Goal: Information Seeking & Learning: Learn about a topic

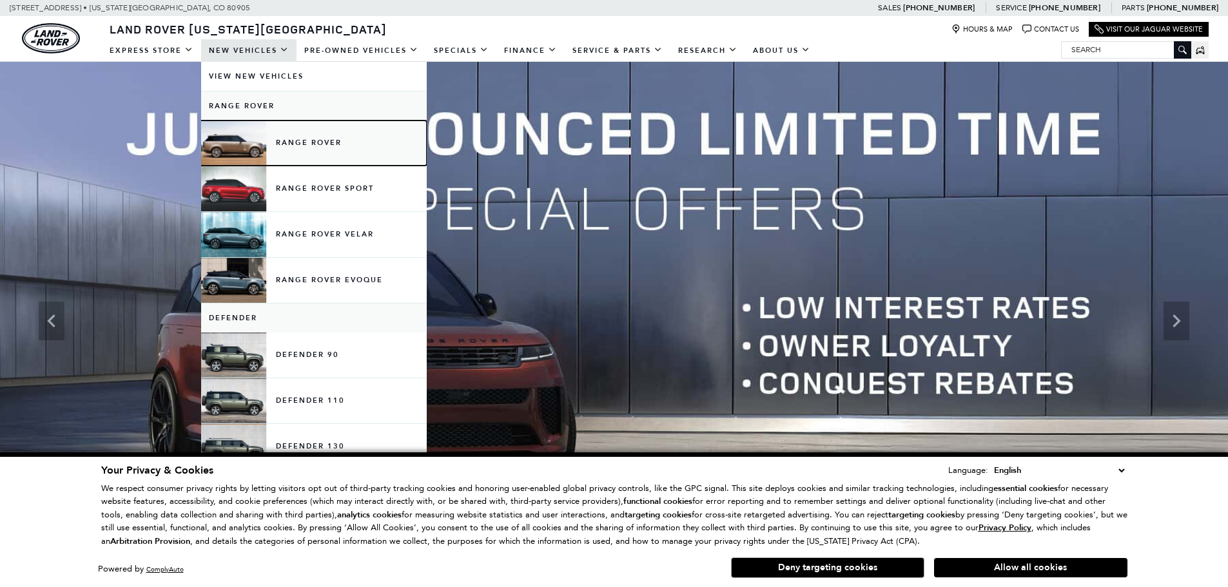
click at [267, 126] on link "Range Rover" at bounding box center [314, 143] width 226 height 45
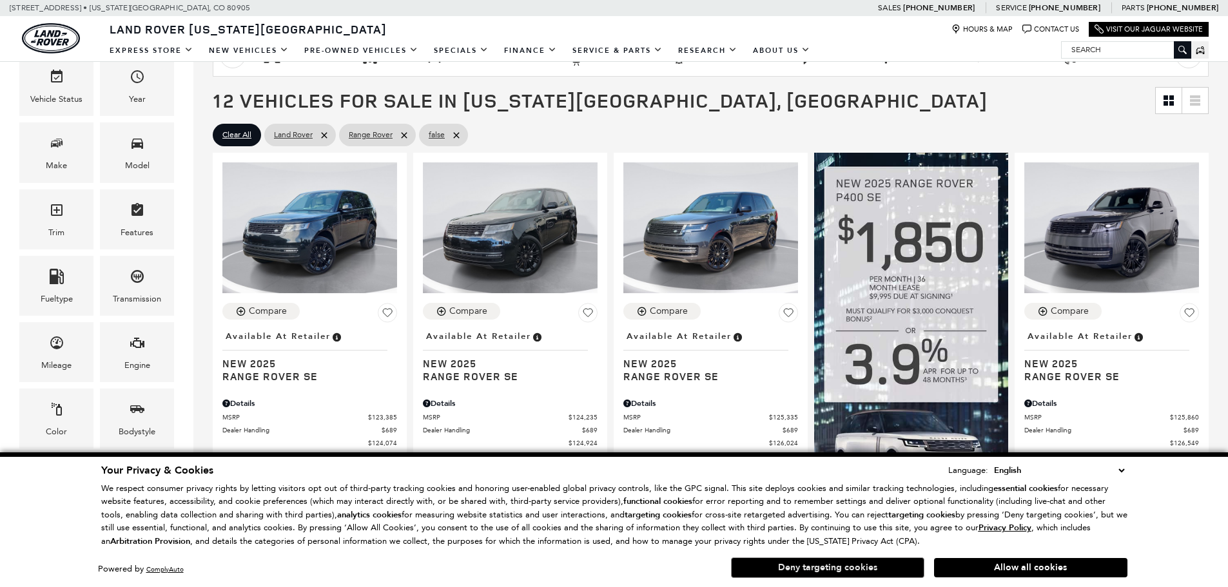
click at [814, 564] on button "Deny targeting cookies" at bounding box center [827, 568] width 193 height 21
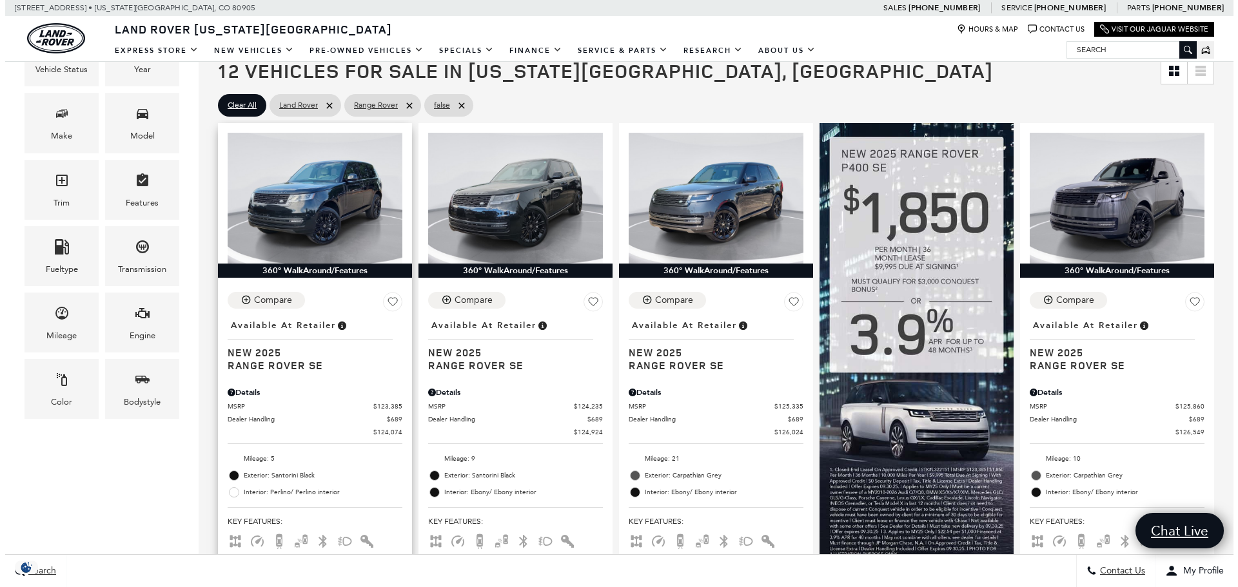
scroll to position [193, 0]
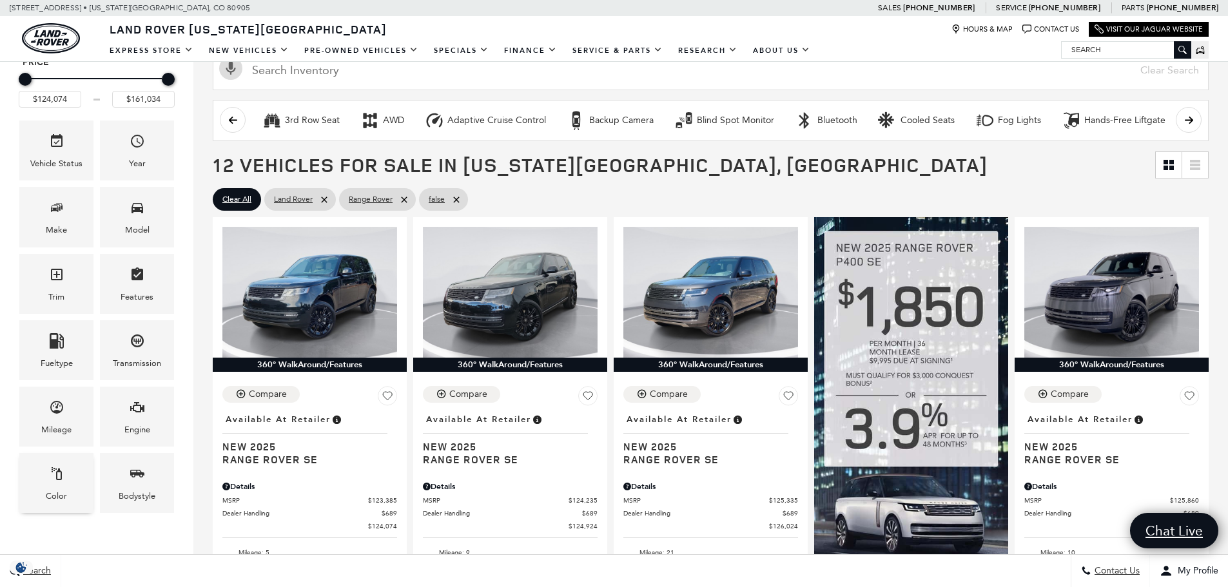
click at [38, 473] on div "Color" at bounding box center [56, 483] width 74 height 60
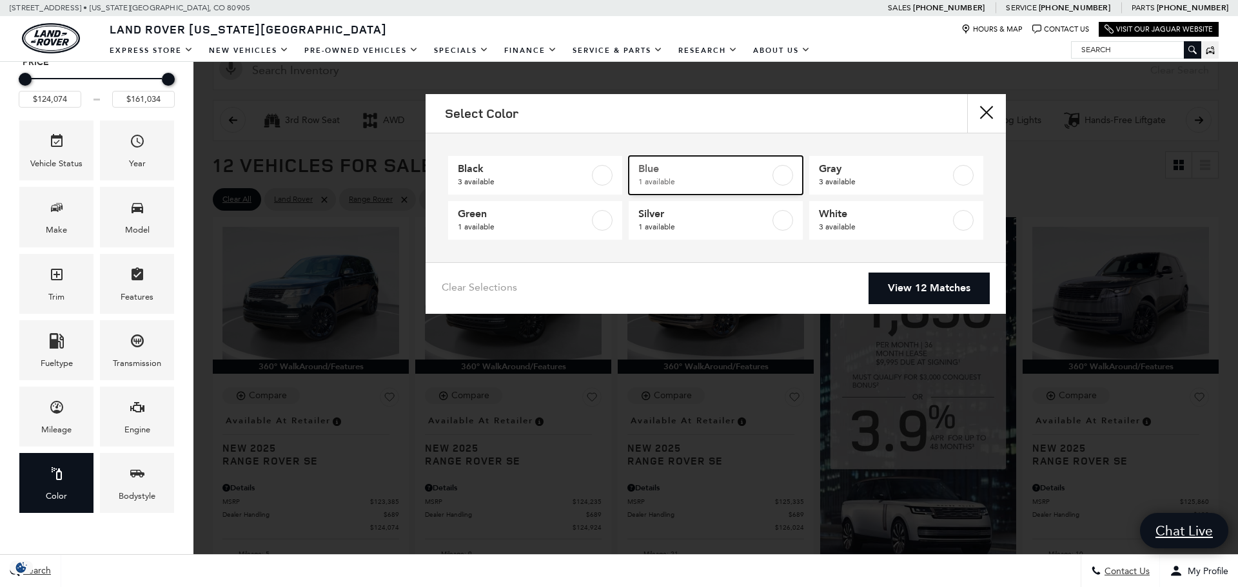
click at [772, 178] on label at bounding box center [782, 175] width 21 height 21
type input "$159,404"
checkbox input "true"
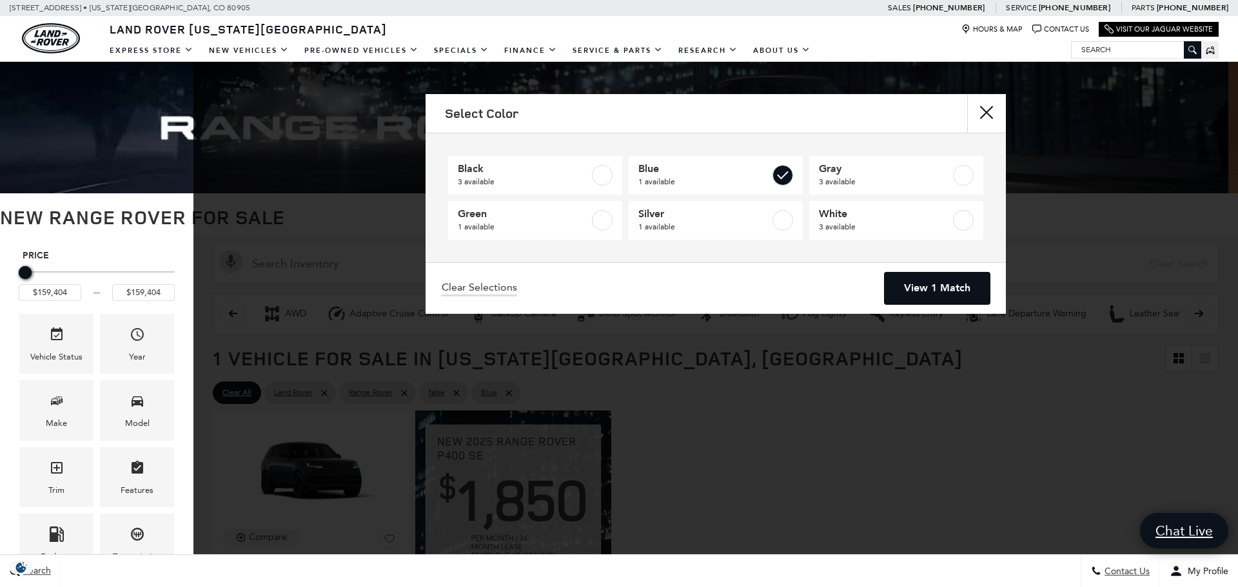
click at [892, 296] on link "View 1 Match" at bounding box center [937, 289] width 105 height 32
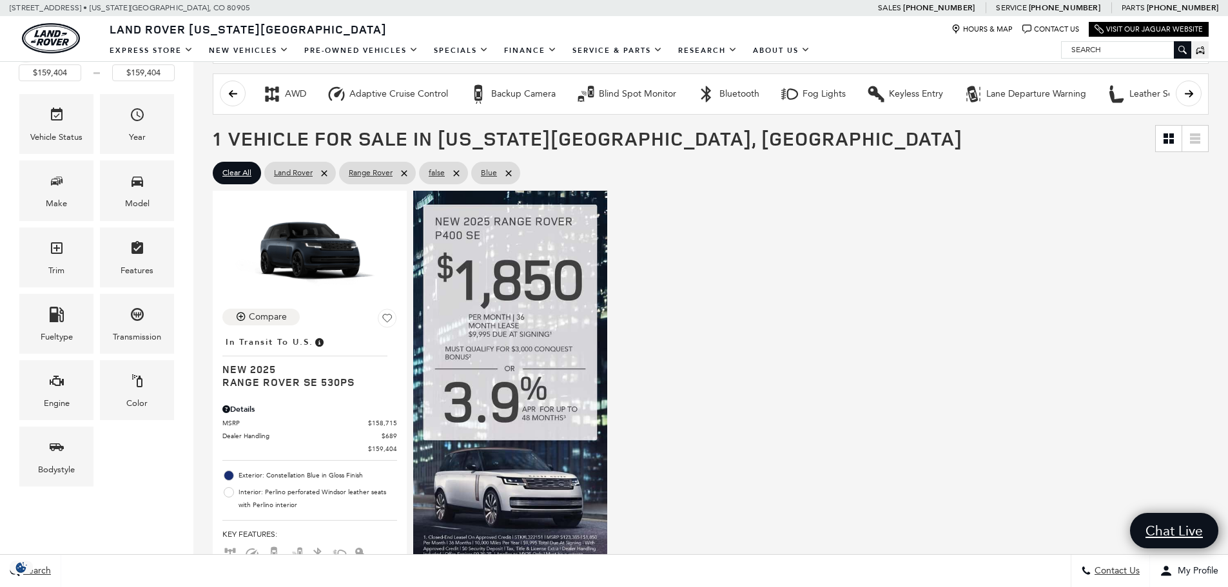
scroll to position [258, 0]
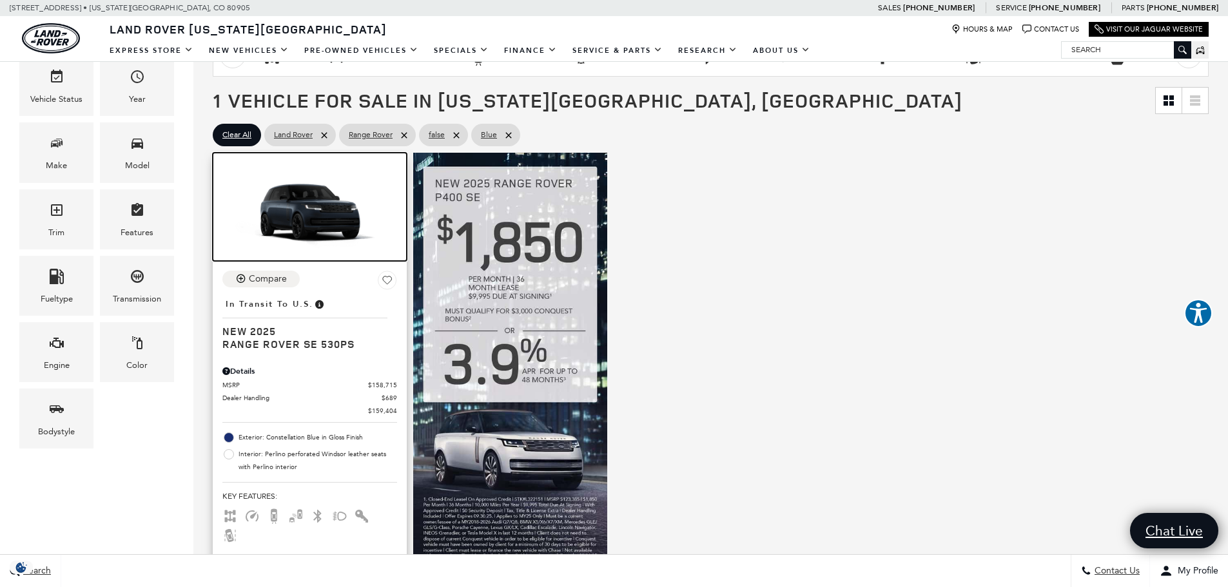
click at [313, 221] on img at bounding box center [309, 211] width 175 height 98
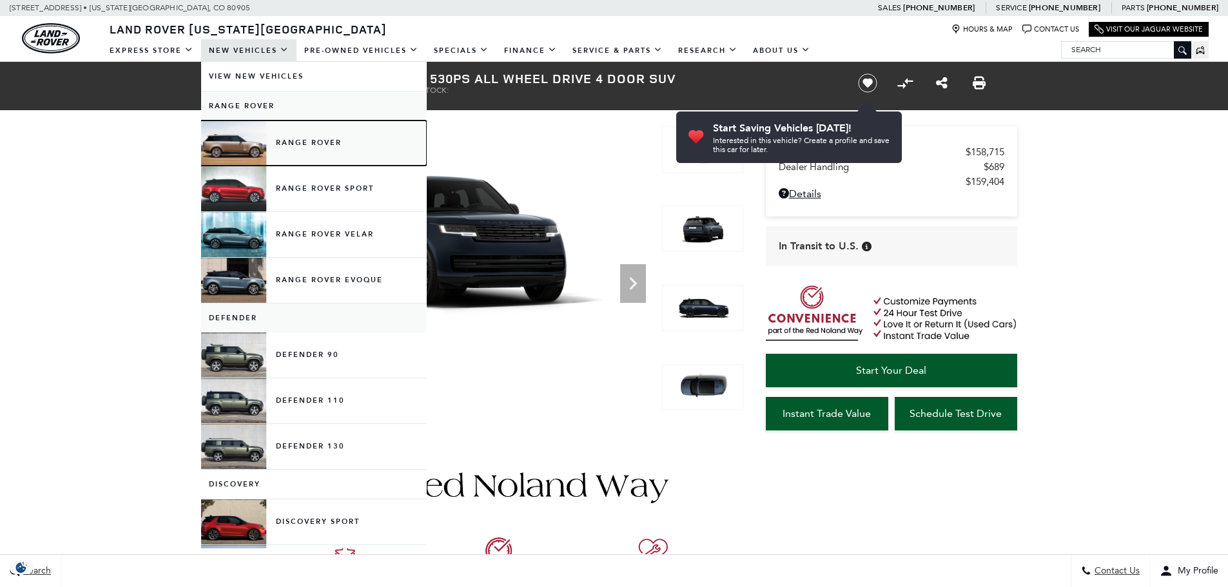
click at [249, 135] on link "Range Rover" at bounding box center [314, 143] width 226 height 45
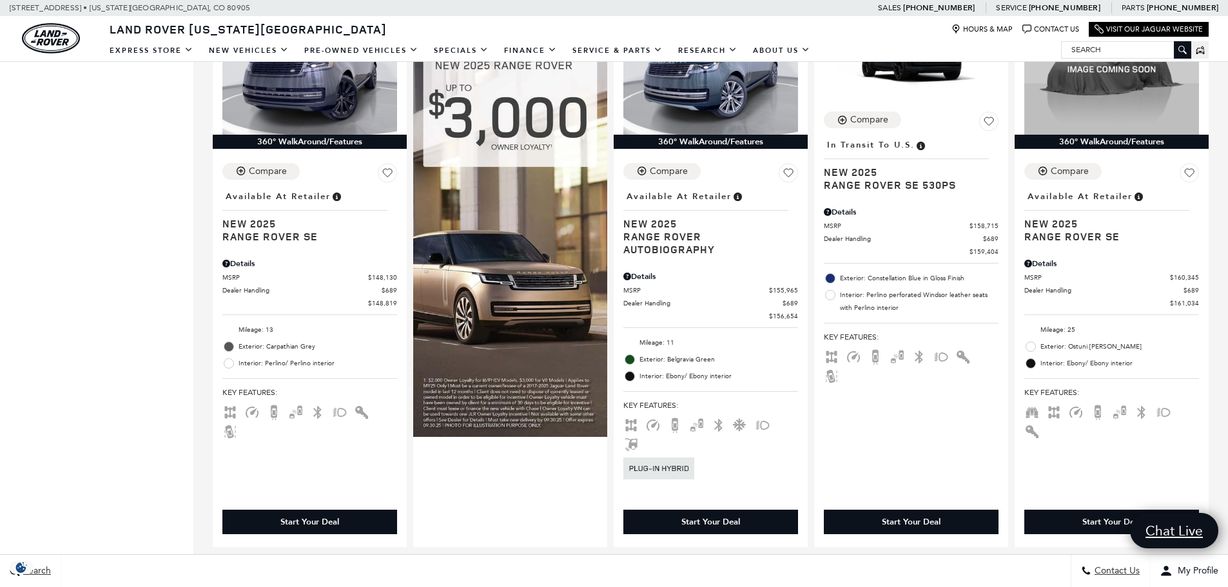
scroll to position [1612, 0]
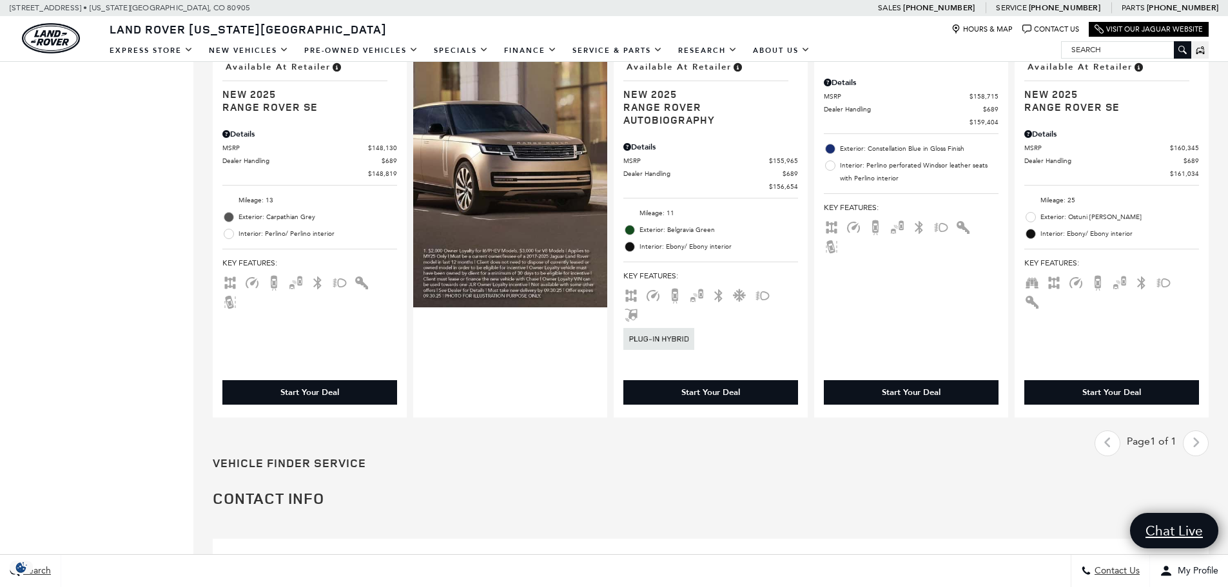
click at [1196, 431] on div "Last - Page Page 1 of 1 Next - Page" at bounding box center [1152, 444] width 114 height 26
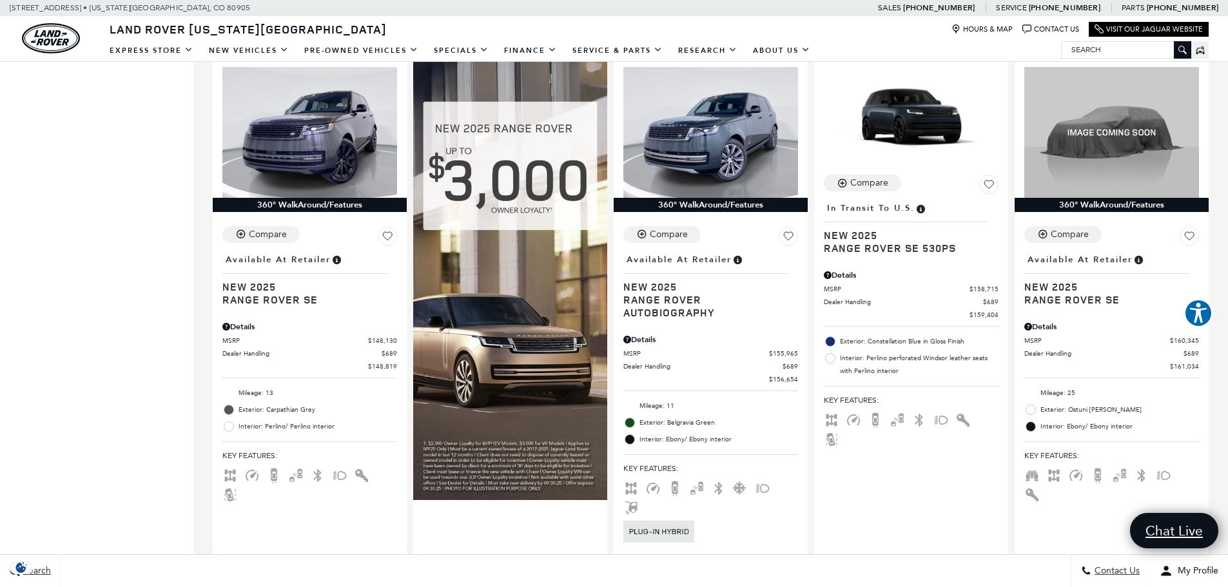
scroll to position [1547, 0]
